Goal: Navigation & Orientation: Find specific page/section

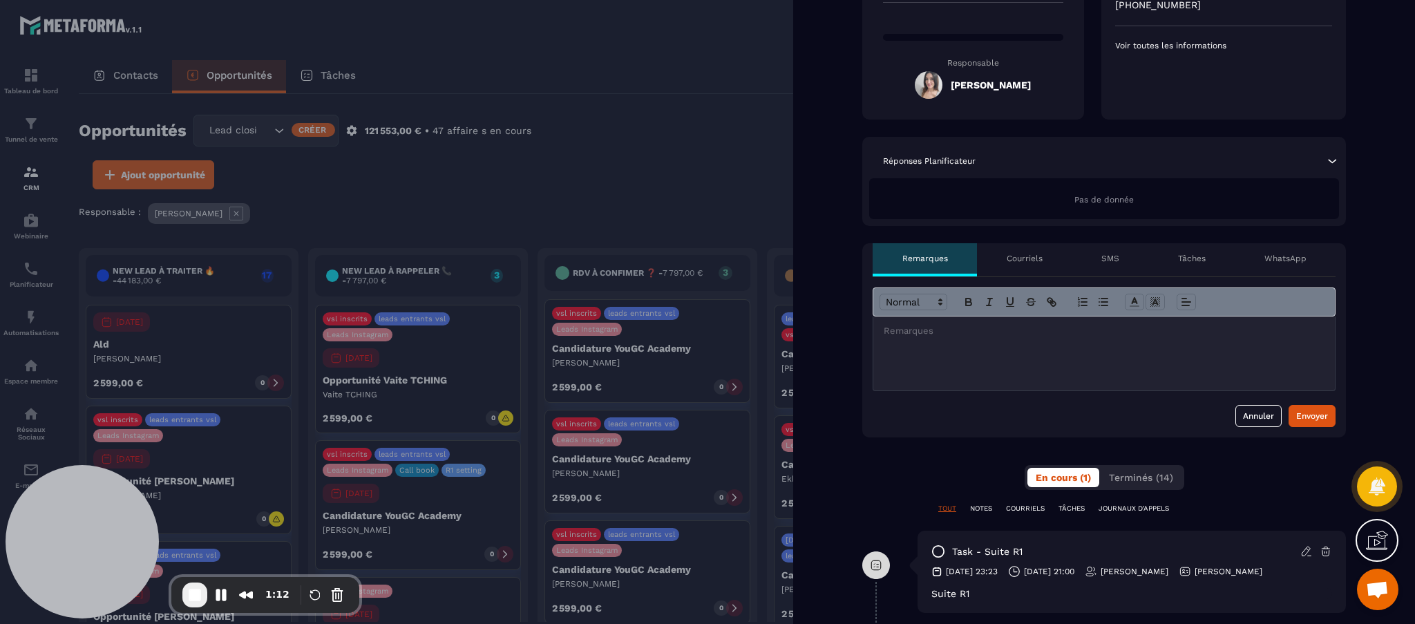
scroll to position [276, 0]
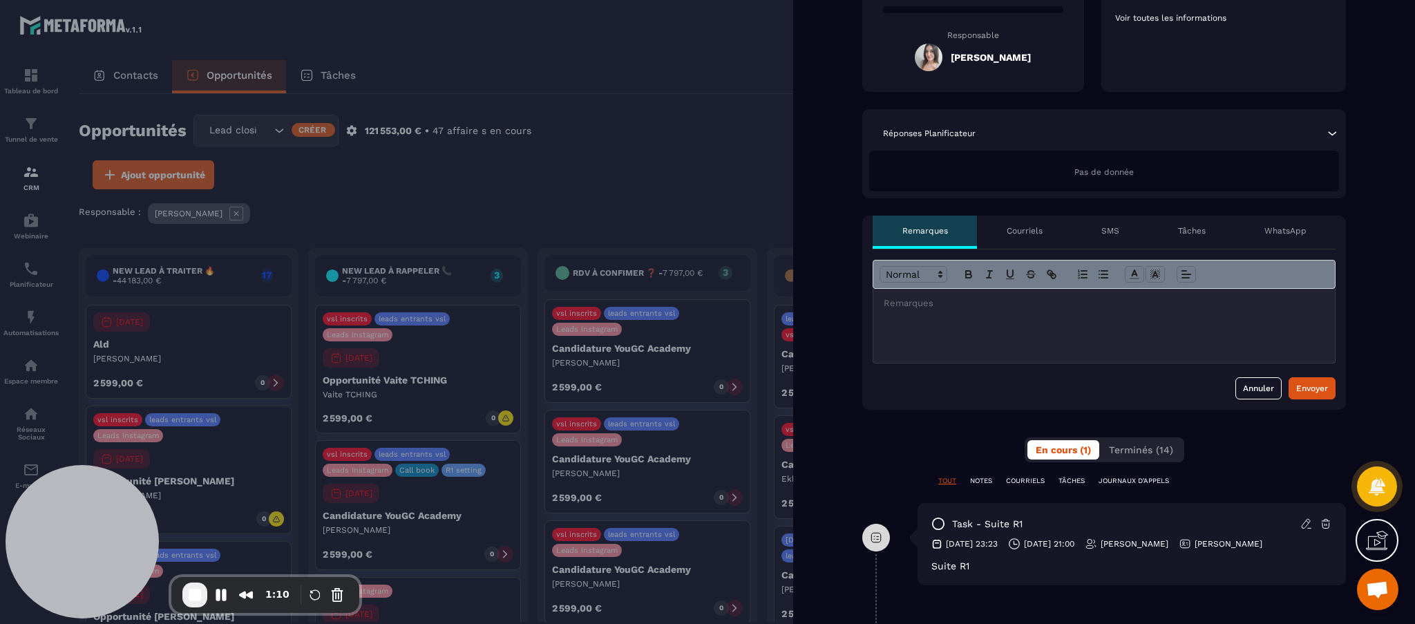
click at [1184, 231] on p "Tâches" at bounding box center [1192, 230] width 28 height 11
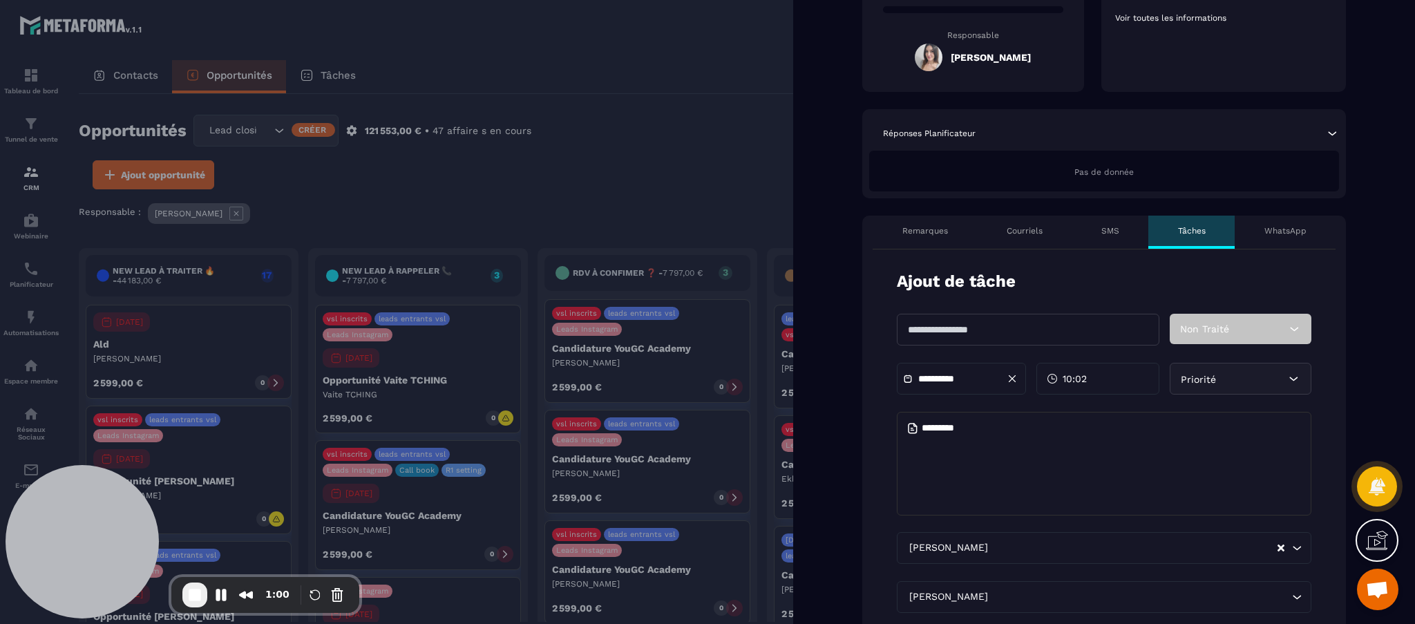
click at [1195, 374] on span "Priorité" at bounding box center [1198, 379] width 35 height 11
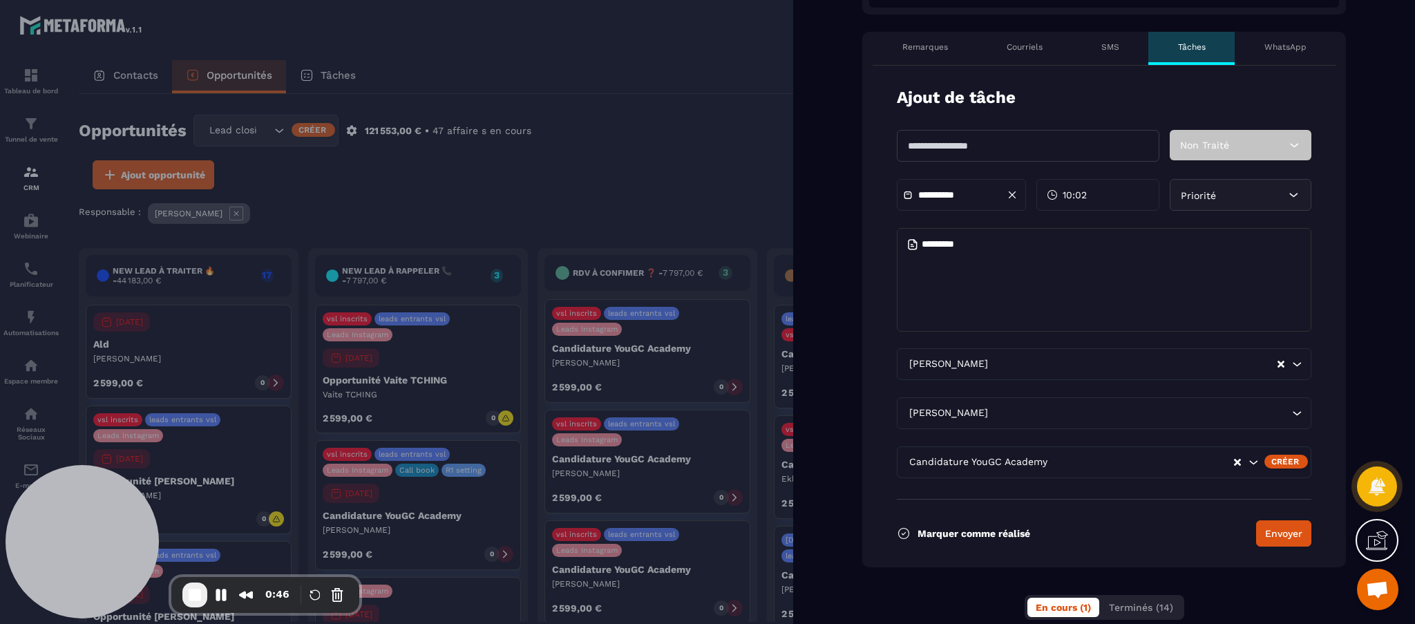
scroll to position [184, 0]
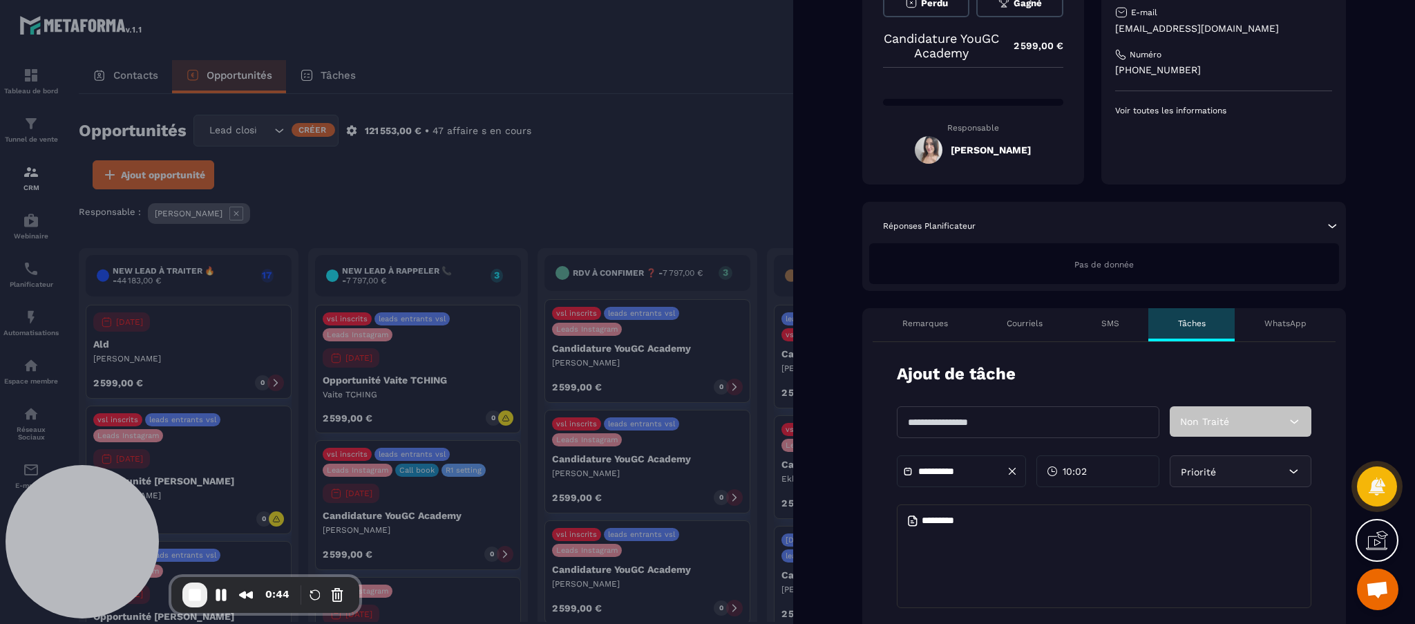
click at [940, 325] on p "Remarques" at bounding box center [925, 323] width 46 height 11
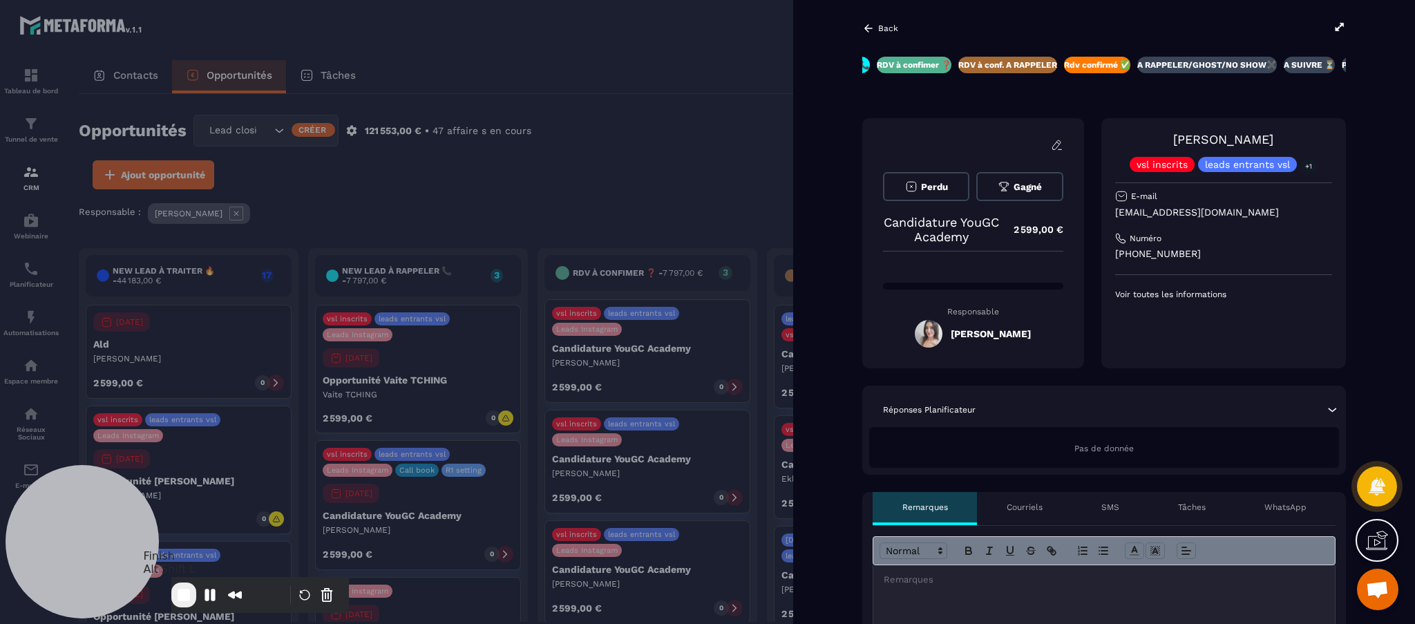
click at [192, 595] on span "End Recording" at bounding box center [184, 595] width 17 height 17
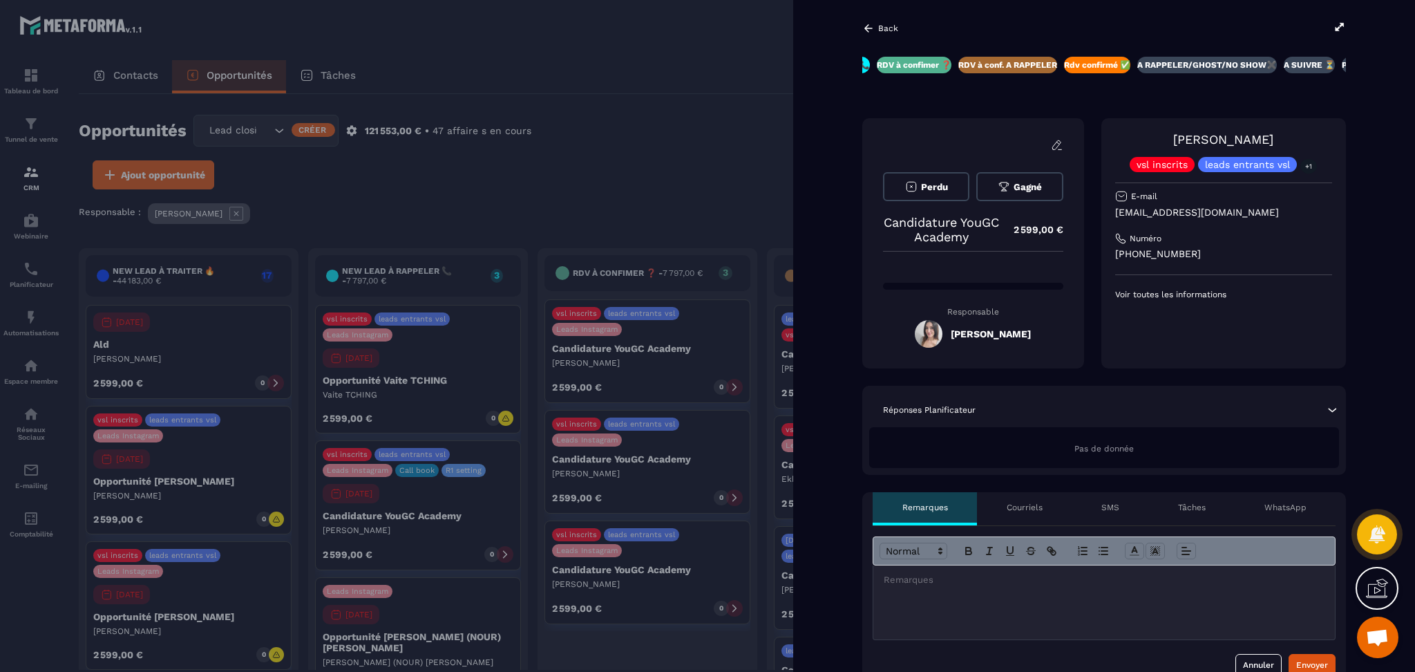
click at [125, 64] on div at bounding box center [707, 336] width 1415 height 672
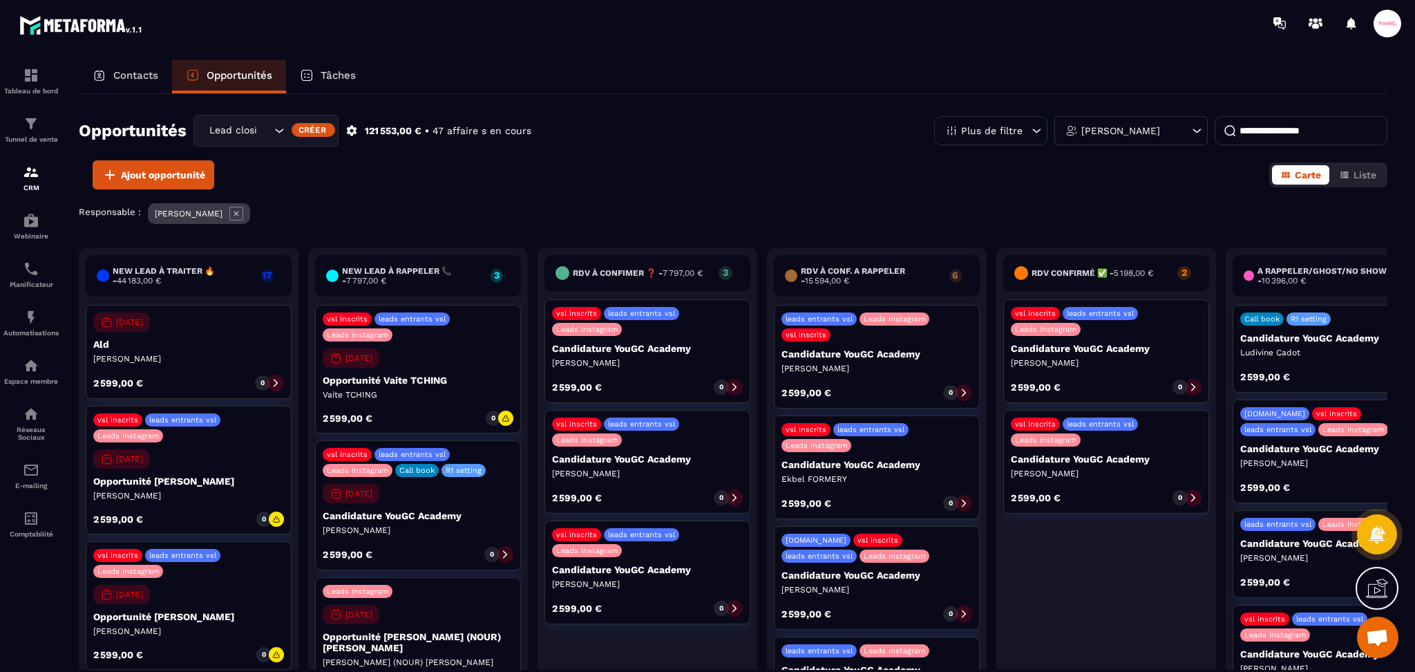
click at [133, 70] on p "Contacts" at bounding box center [135, 75] width 45 height 12
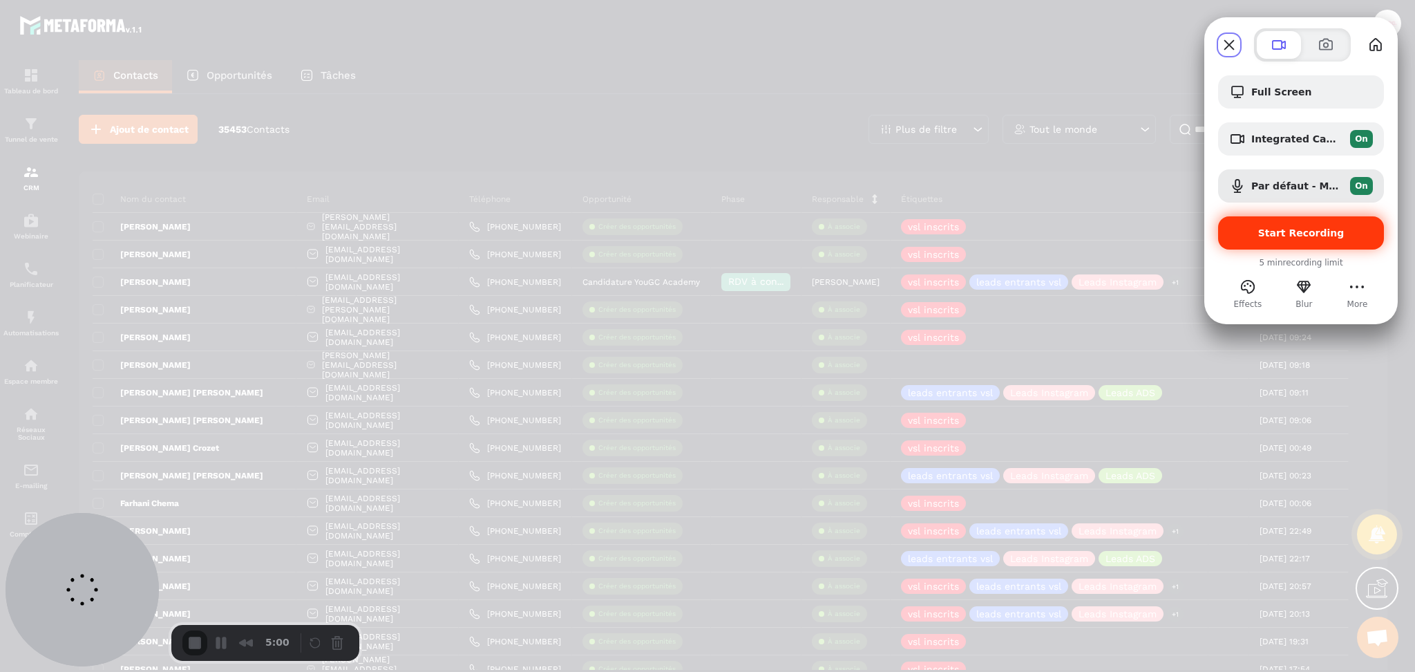
click at [1266, 221] on div "Start Recording" at bounding box center [1301, 232] width 166 height 33
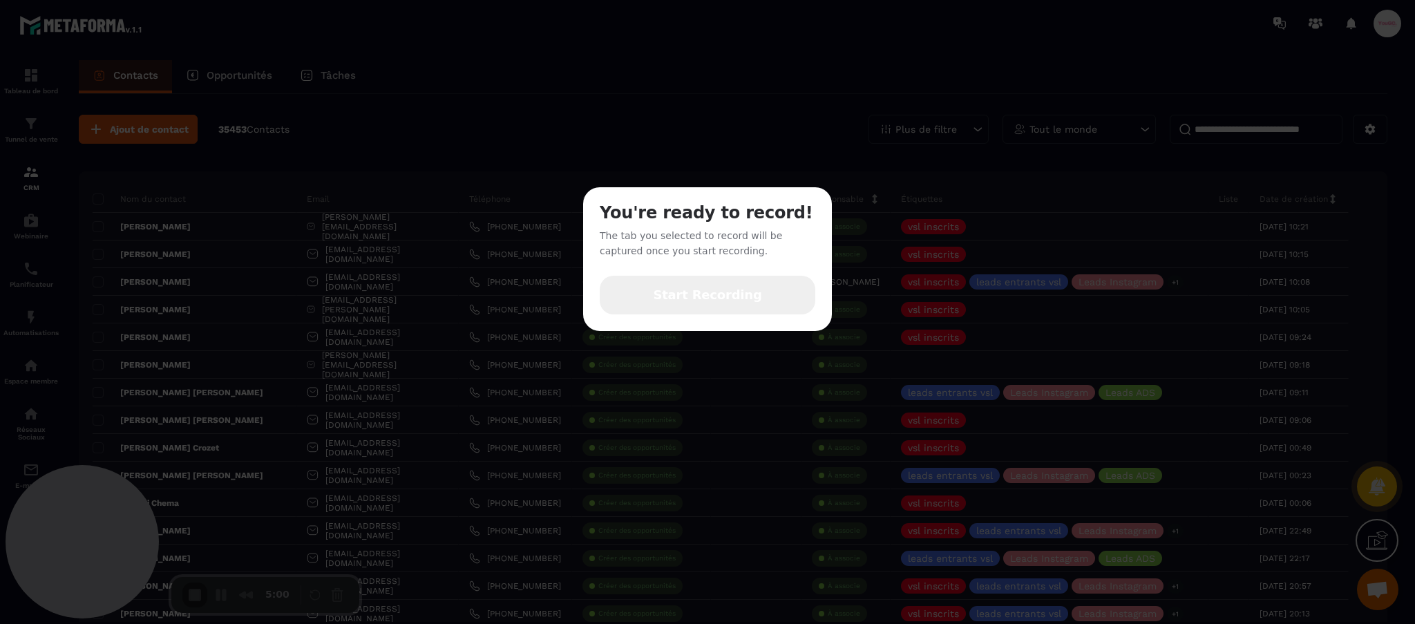
click at [706, 288] on span "Start Recording" at bounding box center [707, 295] width 108 height 18
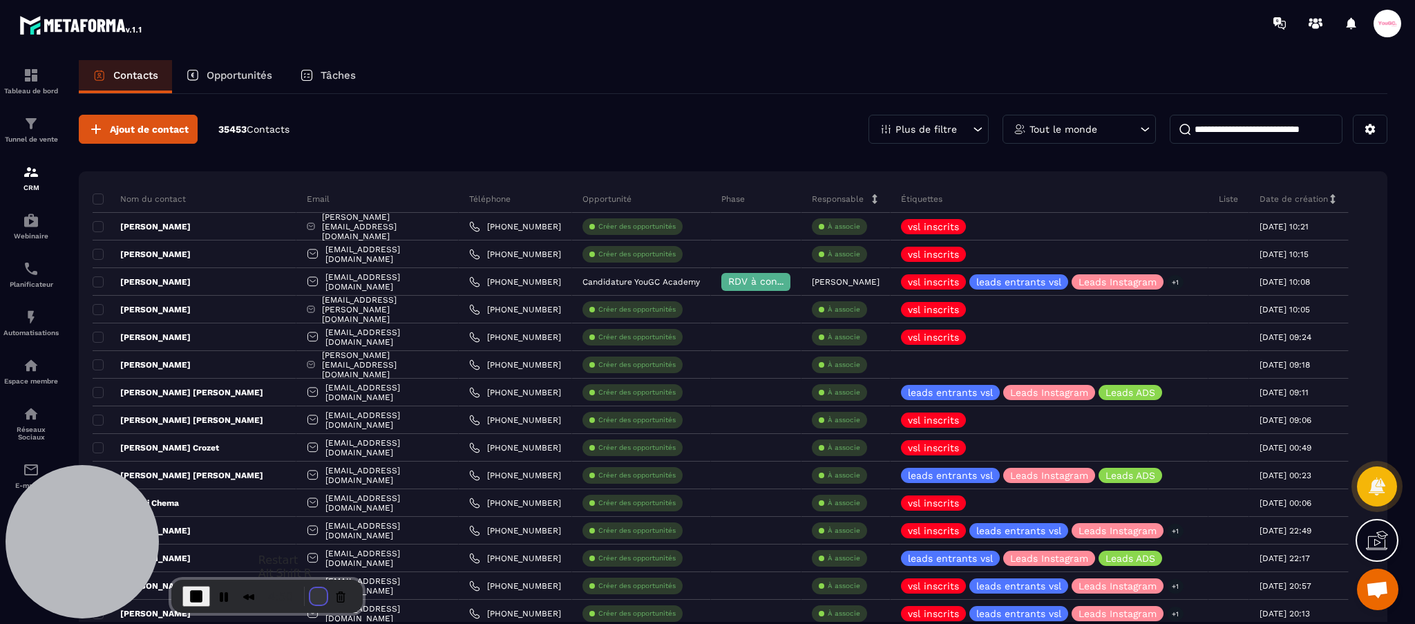
click at [310, 598] on button "Restart Recording" at bounding box center [318, 596] width 17 height 17
click at [1381, 541] on icon at bounding box center [1377, 540] width 22 height 22
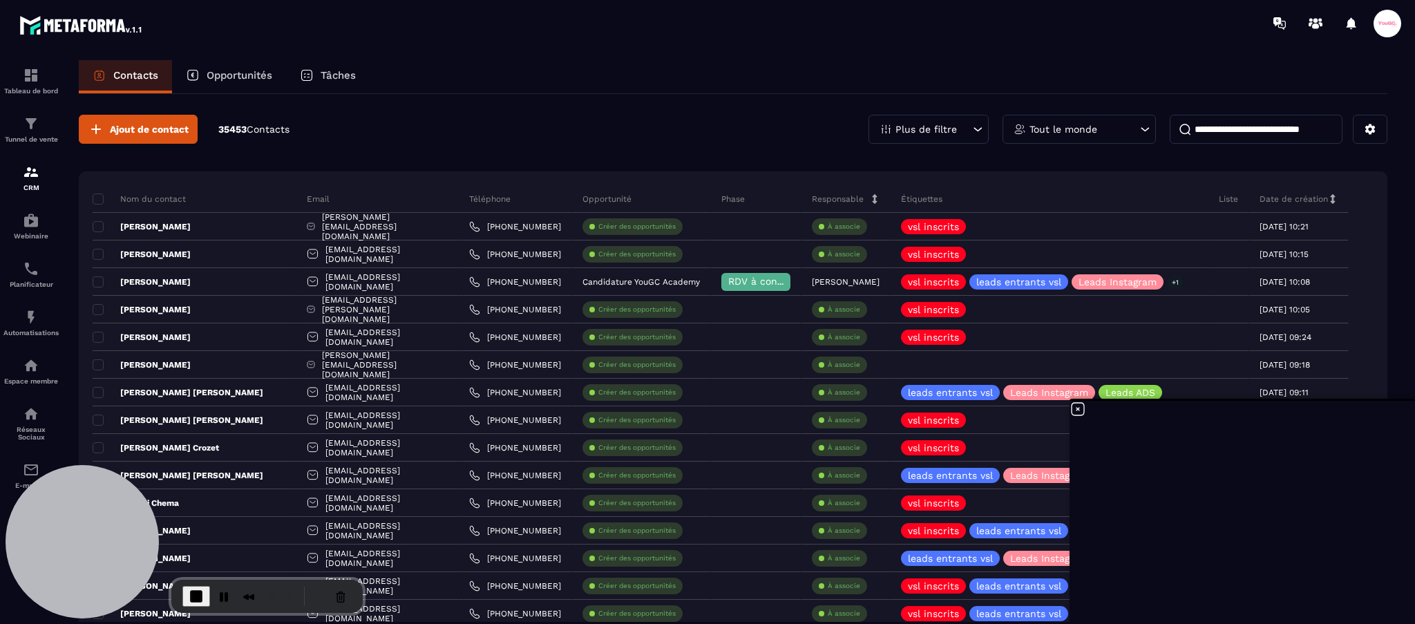
click at [1074, 412] on icon at bounding box center [1078, 409] width 17 height 17
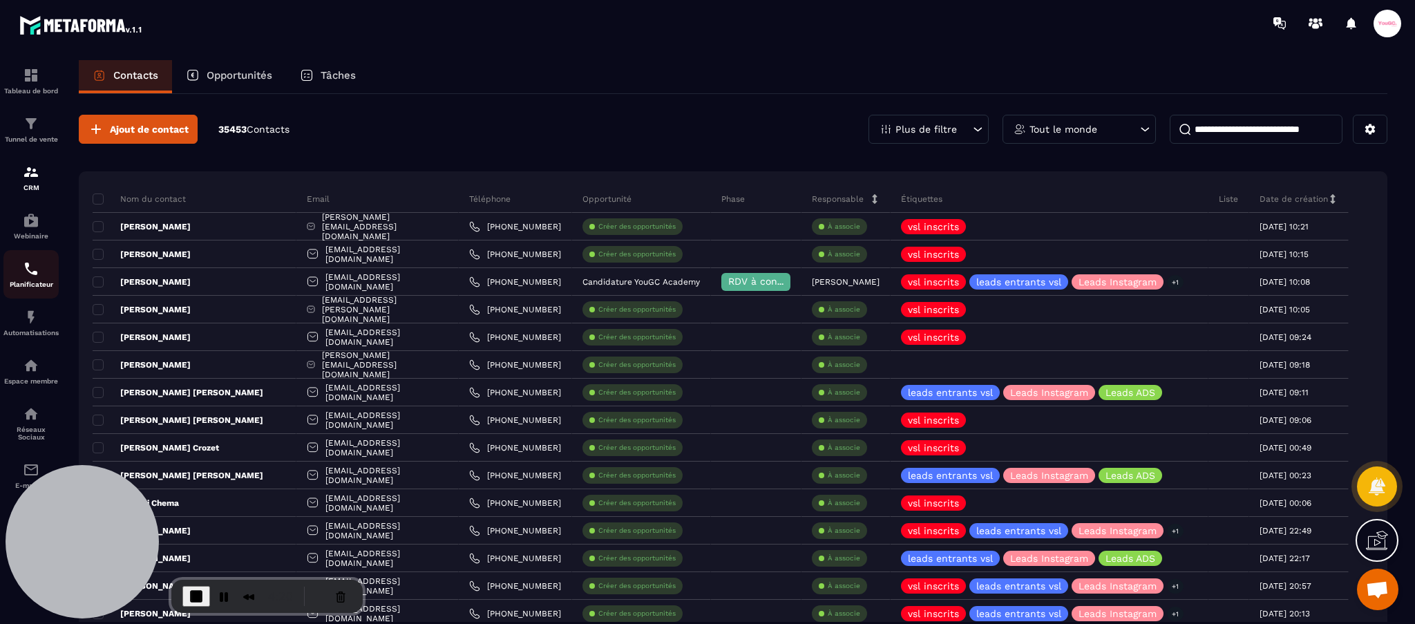
click at [35, 272] on img at bounding box center [31, 269] width 17 height 17
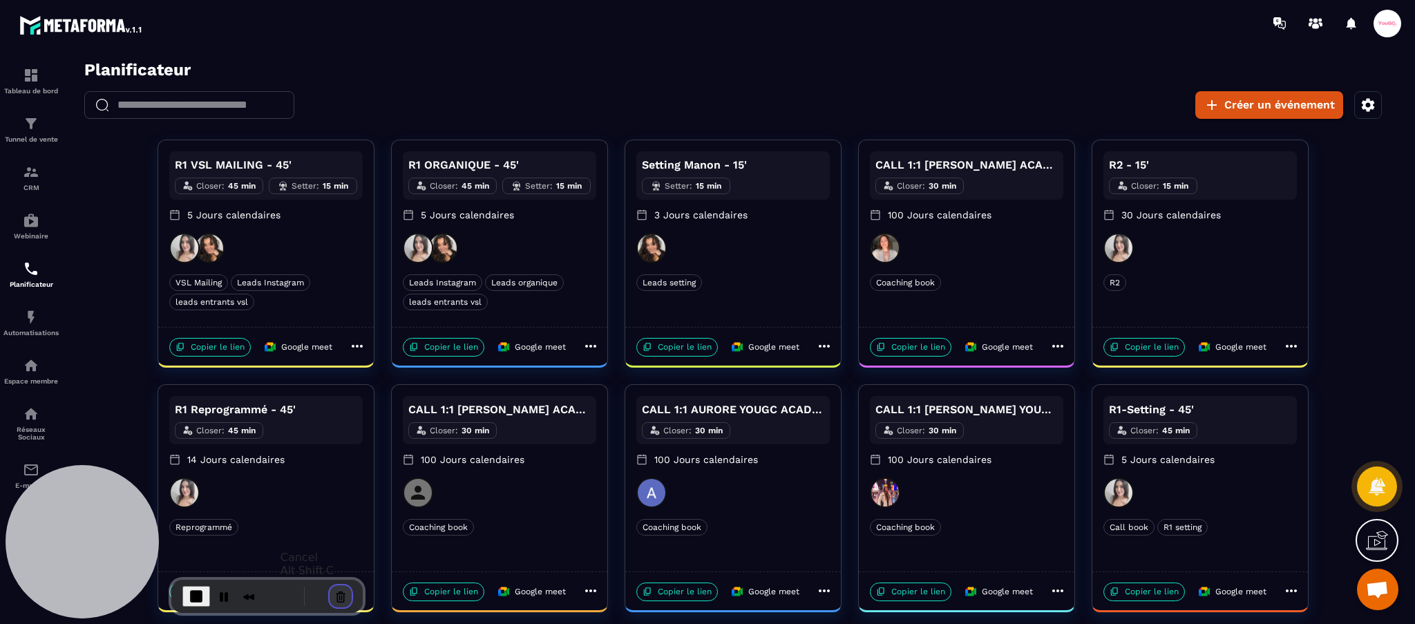
click at [337, 596] on button "Cancel Recording" at bounding box center [341, 596] width 22 height 22
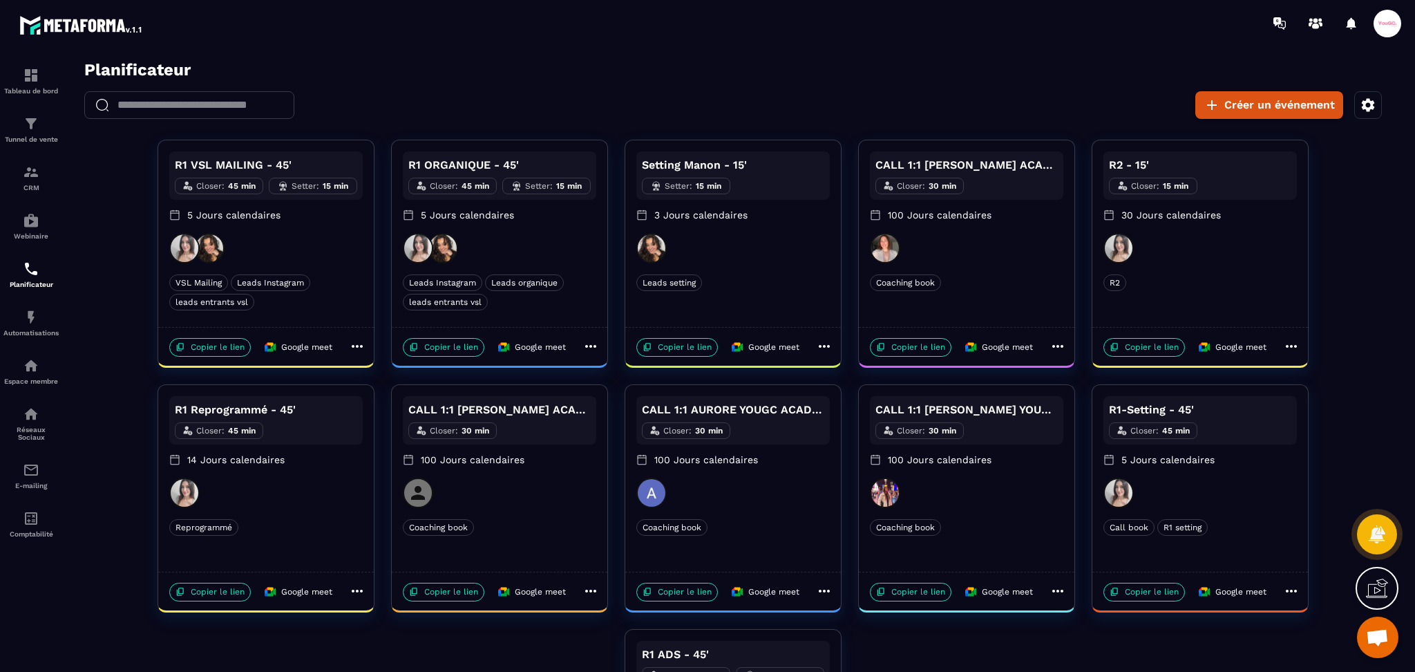
click at [1395, 19] on span at bounding box center [1388, 24] width 28 height 28
